Goal: Manage account settings

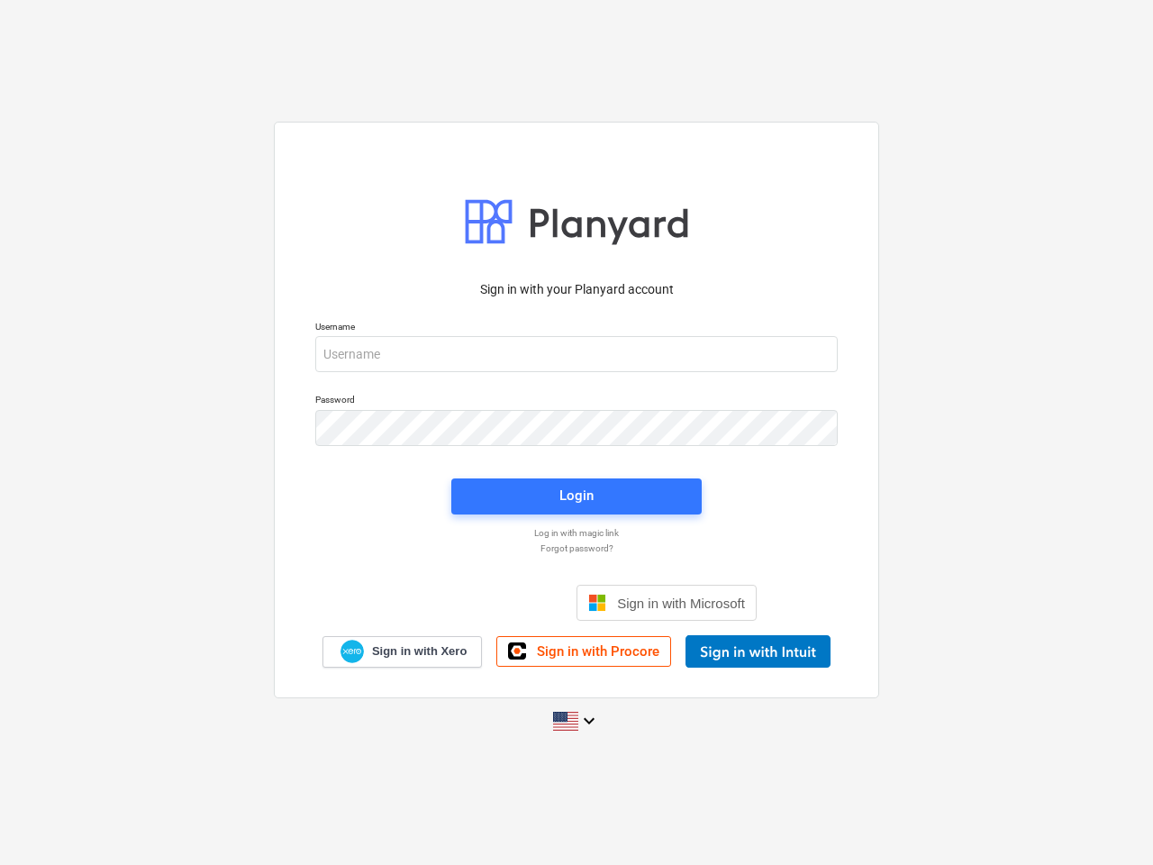
click at [612, 213] on button "Cookies settings" at bounding box center [611, 212] width 139 height 41
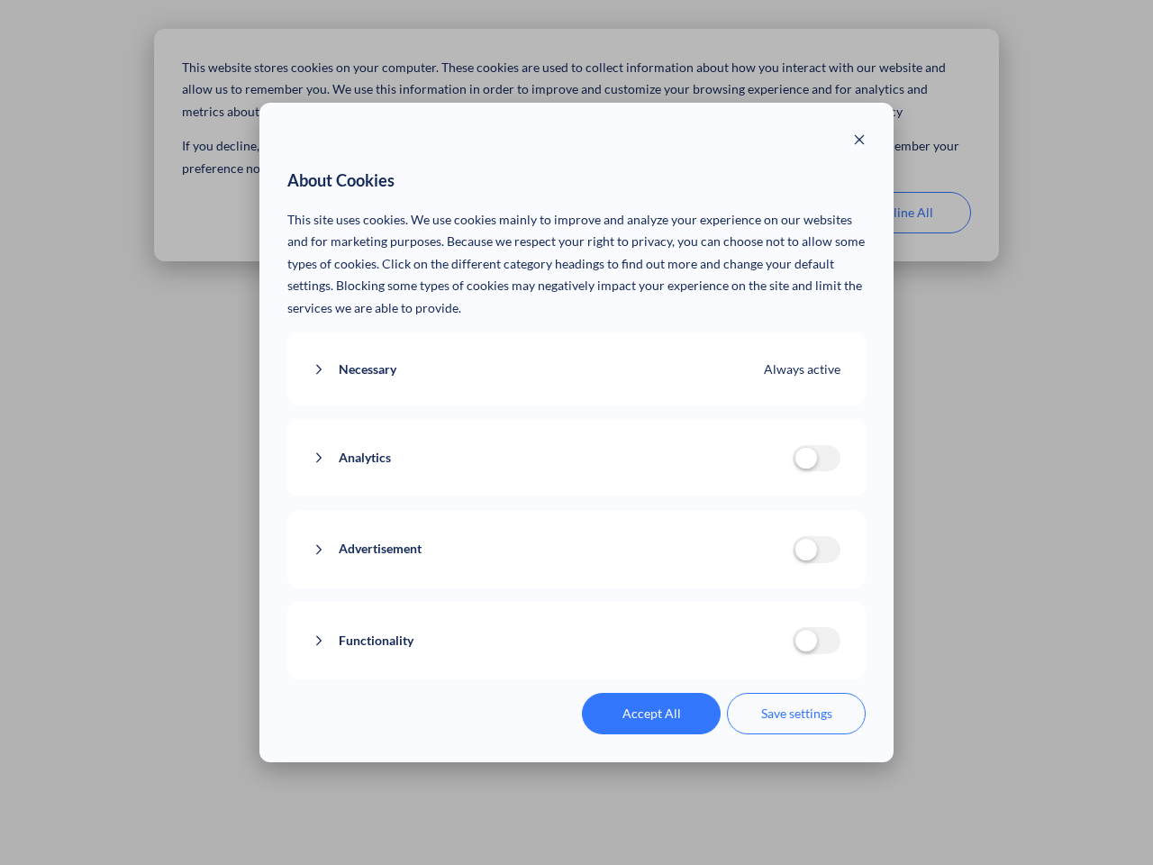
click at [757, 213] on p "This site uses cookies. We use cookies mainly to improve and analyze your exper…" at bounding box center [576, 264] width 579 height 111
click at [902, 213] on div "About Cookies This site uses cookies. We use cookies mainly to improve and anal…" at bounding box center [576, 432] width 1153 height 865
click at [577, 354] on div "Necessary Always active These cookies are necessary for the website to function…" at bounding box center [576, 369] width 579 height 73
click at [577, 428] on div "Analytics analytics cookies disallowed These cookies help us to understand how …" at bounding box center [576, 458] width 579 height 77
click at [577, 496] on div "Analytics analytics cookies disallowed These cookies help us to understand how …" at bounding box center [576, 458] width 579 height 77
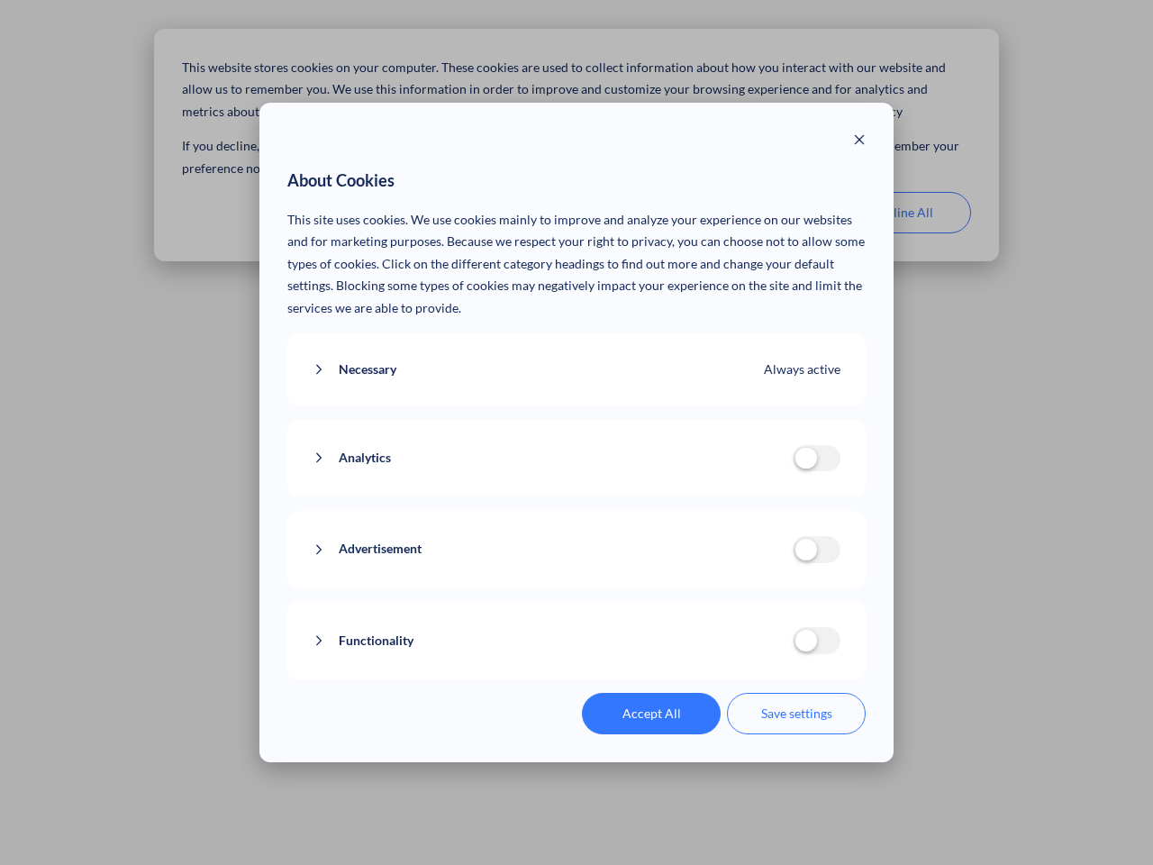
click at [667, 603] on div "Functionality functionality cookies disallowed We use a set of cookies that are…" at bounding box center [576, 640] width 579 height 77
click at [758, 651] on button "Functionality" at bounding box center [553, 641] width 480 height 23
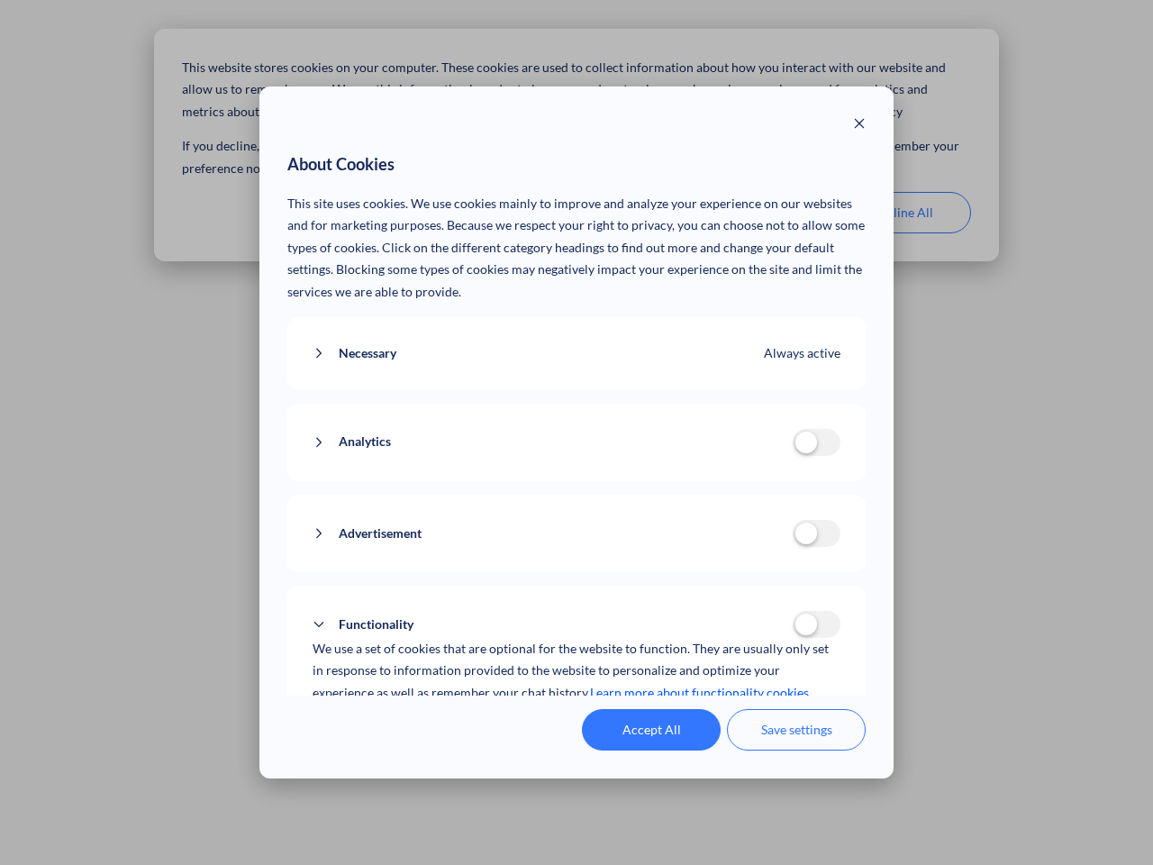
click at [577, 721] on div "Accept All Save settings" at bounding box center [576, 729] width 579 height 41
